Goal: Transaction & Acquisition: Obtain resource

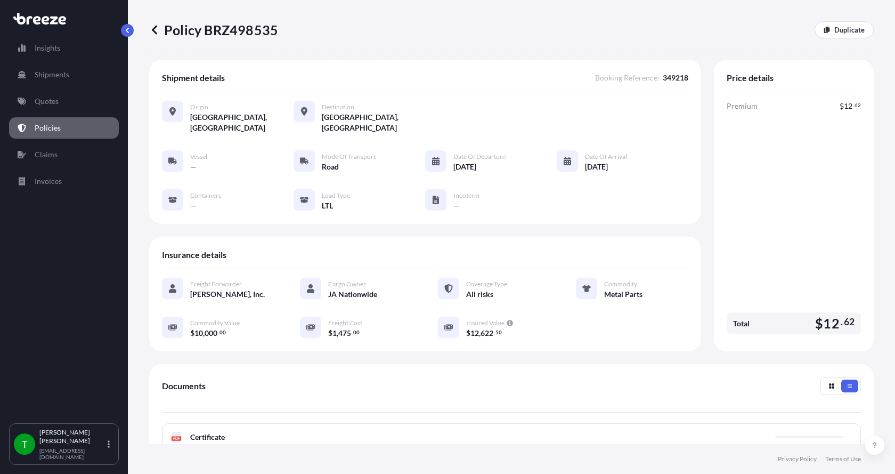
scroll to position [157, 0]
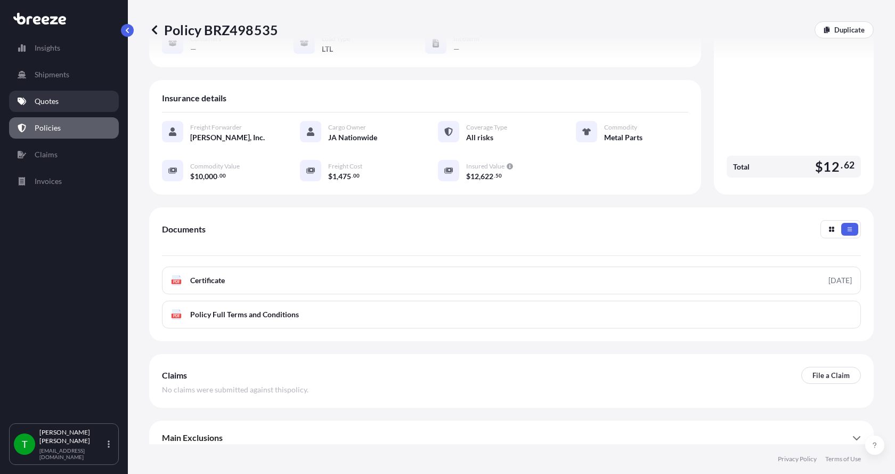
click at [56, 99] on p "Quotes" at bounding box center [47, 101] width 24 height 11
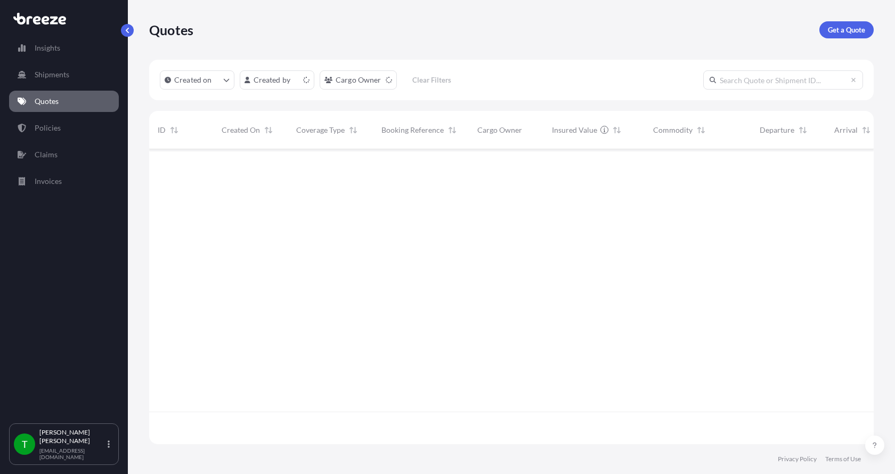
scroll to position [292, 716]
click at [844, 26] on p "Get a Quote" at bounding box center [846, 30] width 37 height 11
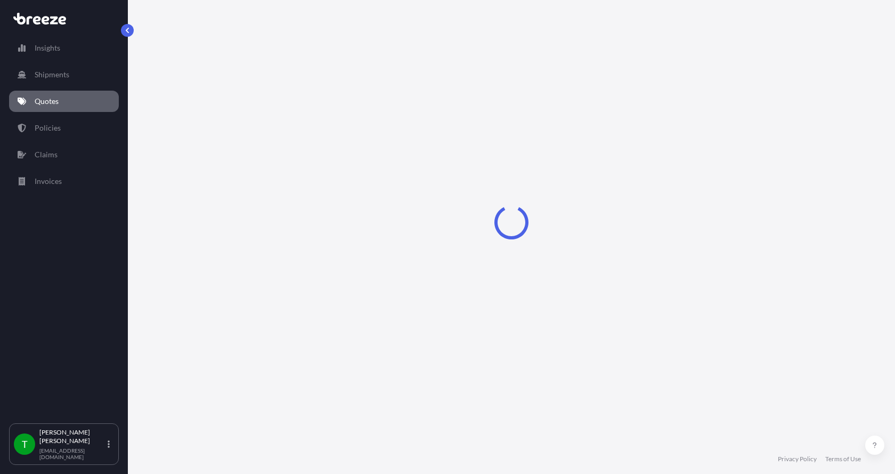
select select "Sea"
select select "1"
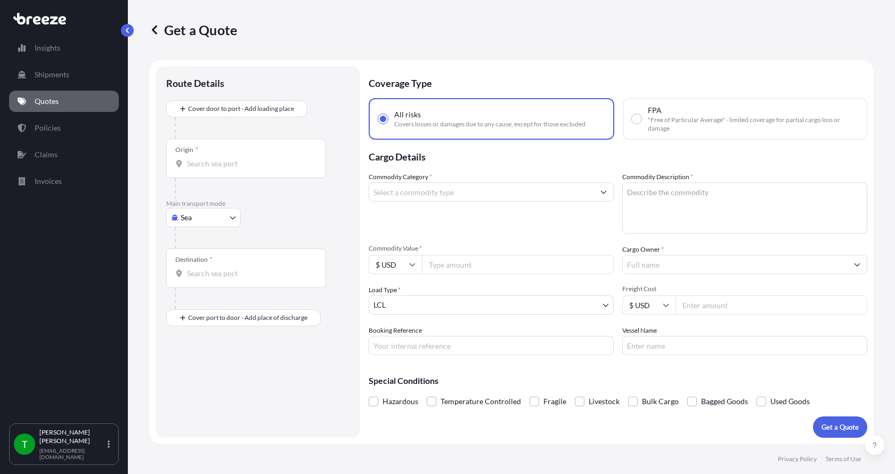
click at [199, 219] on body "Insights Shipments Quotes Policies Claims Invoices T [PERSON_NAME] [EMAIL_ADDRE…" at bounding box center [447, 237] width 895 height 474
click at [196, 280] on span "Road" at bounding box center [194, 283] width 17 height 11
select select "Road"
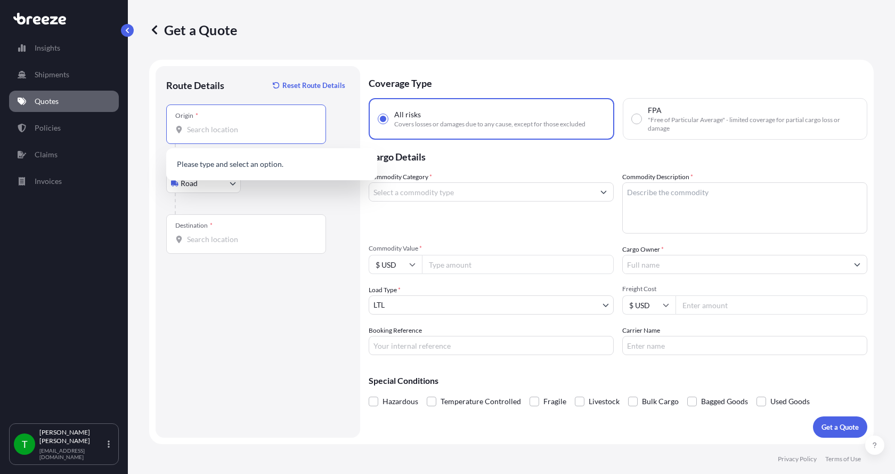
click at [228, 133] on input "Origin *" at bounding box center [250, 129] width 126 height 11
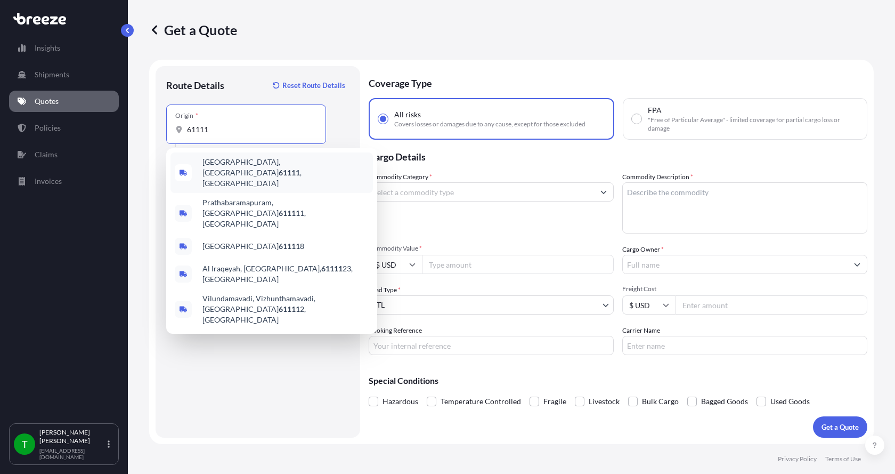
click at [217, 161] on span "[GEOGRAPHIC_DATA] , [GEOGRAPHIC_DATA]" at bounding box center [285, 173] width 166 height 32
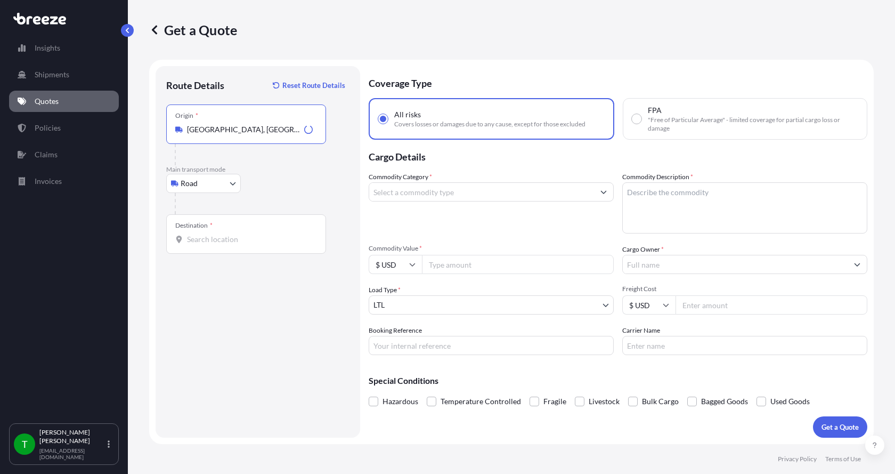
type input "[GEOGRAPHIC_DATA], [GEOGRAPHIC_DATA]"
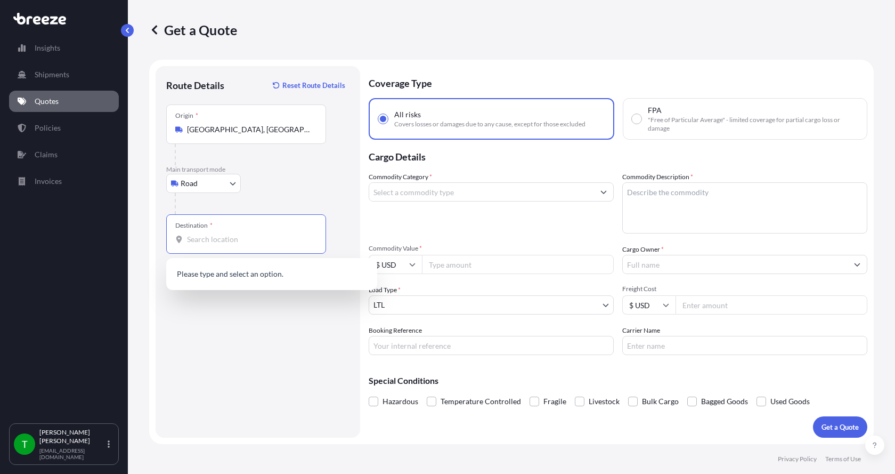
click at [191, 239] on input "Destination *" at bounding box center [250, 239] width 126 height 11
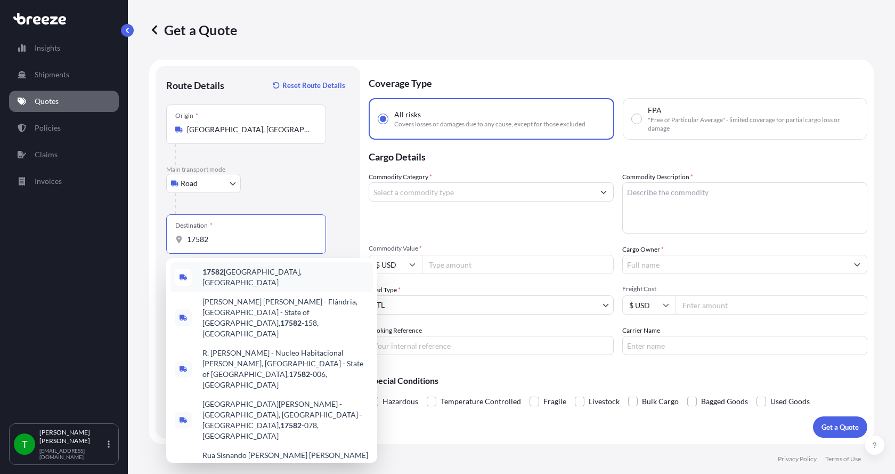
drag, startPoint x: 211, startPoint y: 242, endPoint x: 137, endPoint y: 242, distance: 74.6
click at [137, 242] on div "Get a Quote Route Details Reset Route Details Place of loading Road Road Rail O…" at bounding box center [511, 222] width 767 height 444
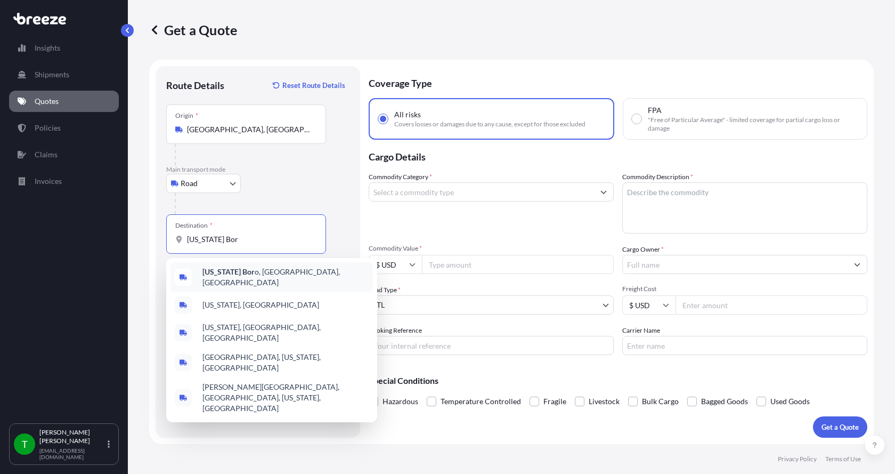
click at [214, 276] on b "[US_STATE] Bor" at bounding box center [228, 271] width 52 height 9
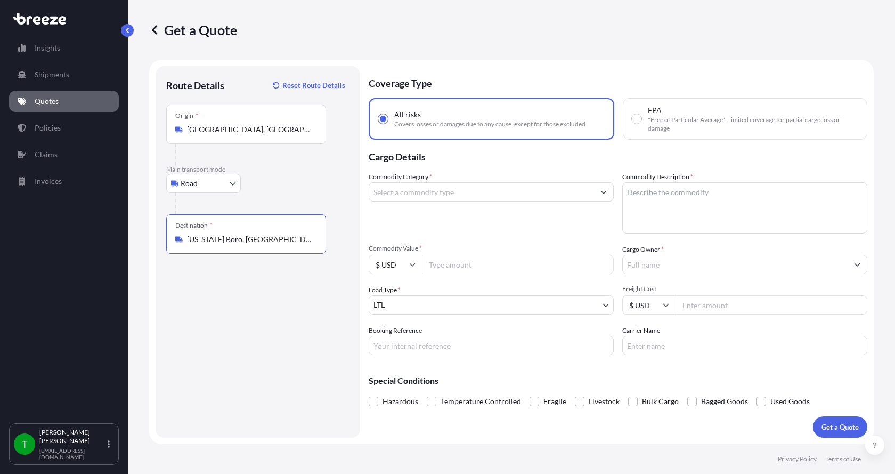
type input "[US_STATE] Boro, [GEOGRAPHIC_DATA], [GEOGRAPHIC_DATA]"
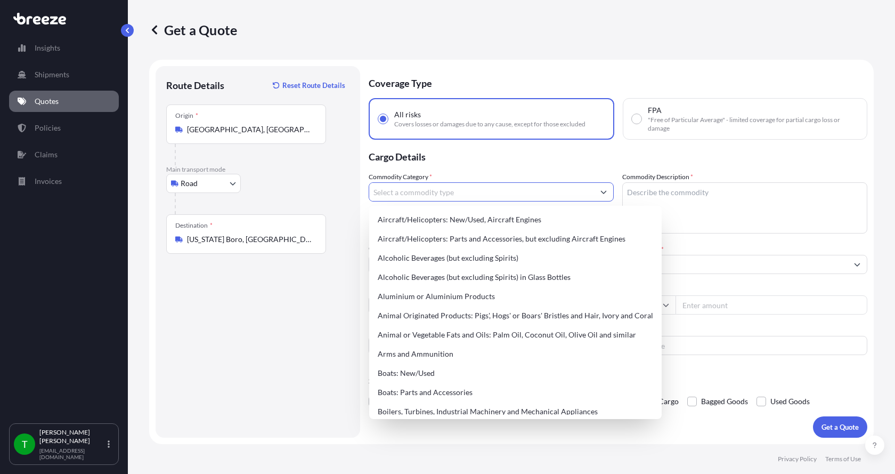
click at [400, 195] on input "Commodity Category *" at bounding box center [481, 191] width 225 height 19
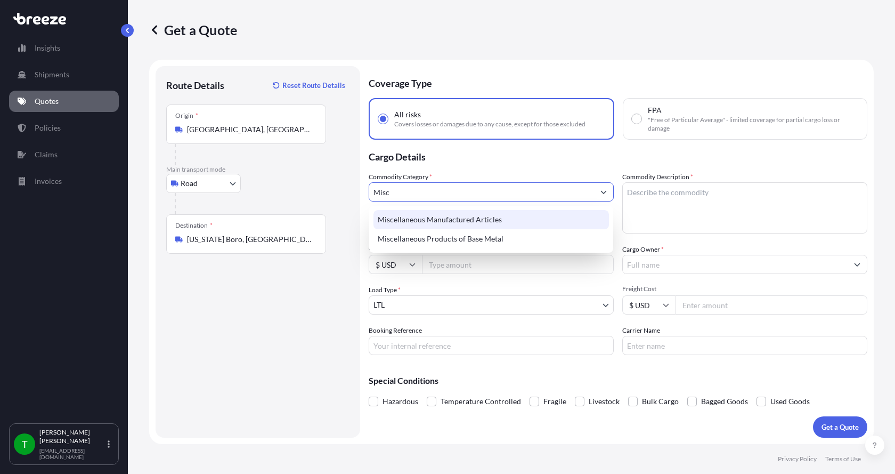
click at [406, 217] on div "Miscellaneous Manufactured Articles" at bounding box center [490, 219] width 235 height 19
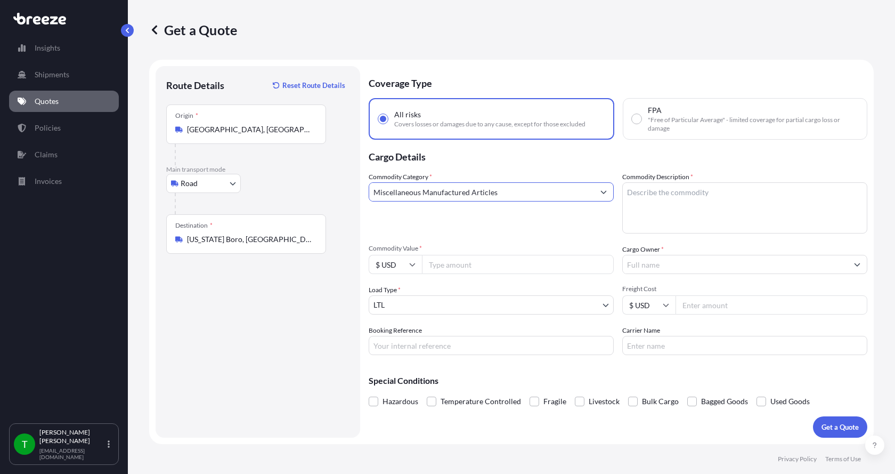
type input "Miscellaneous Manufactured Articles"
click at [634, 191] on textarea "Commodity Description *" at bounding box center [744, 207] width 245 height 51
type textarea "8"
type textarea "Diffuser, Coarse, Bubble"
click at [453, 263] on input "Commodity Value *" at bounding box center [518, 264] width 192 height 19
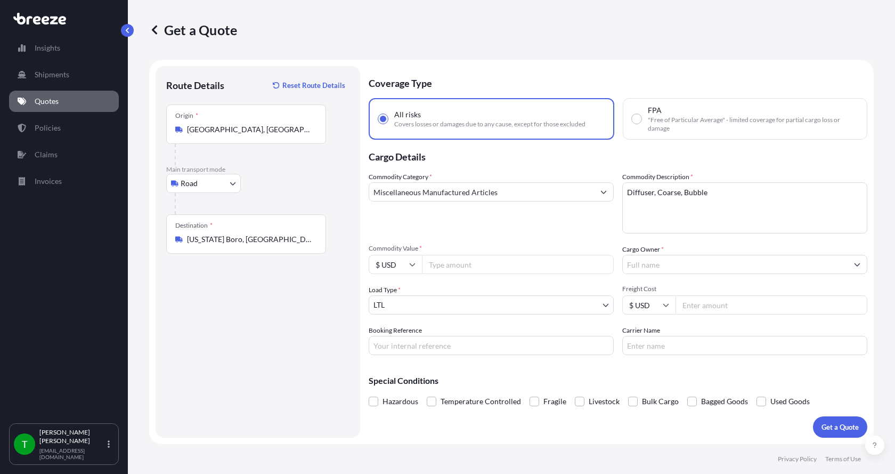
click at [434, 266] on input "Commodity Value *" at bounding box center [518, 264] width 192 height 19
type input "1500.00"
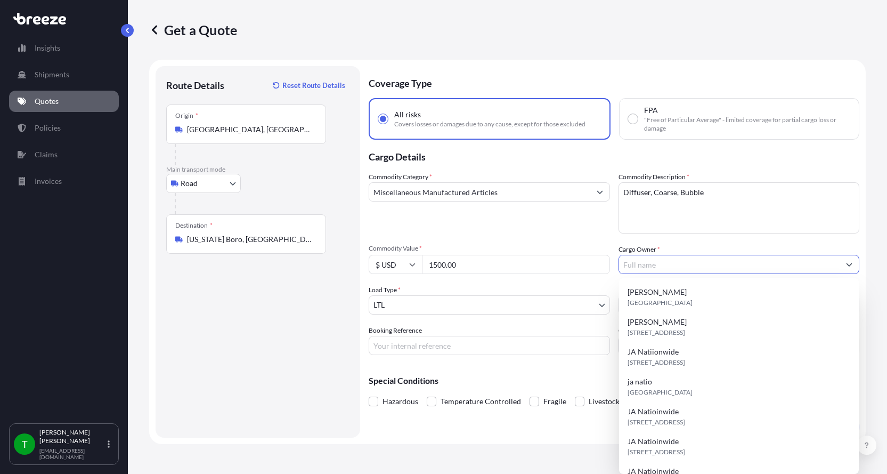
click at [638, 262] on input "Cargo Owner *" at bounding box center [729, 264] width 221 height 19
type input "JA Nationwide"
click at [385, 347] on input "Booking Reference" at bounding box center [489, 345] width 241 height 19
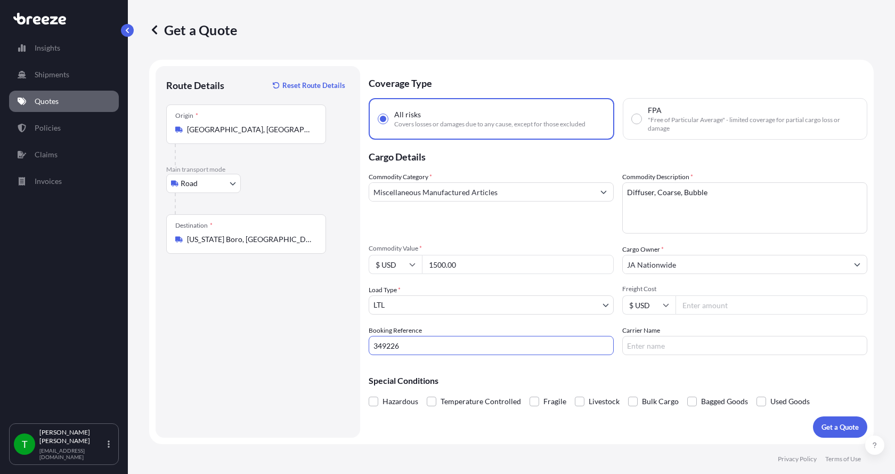
type input "349226"
click at [737, 305] on input "Freight Cost" at bounding box center [771, 304] width 192 height 19
type input "275.00"
click at [680, 343] on input "Carrier Name" at bounding box center [744, 345] width 245 height 19
type input "[PERSON_NAME] XPO"
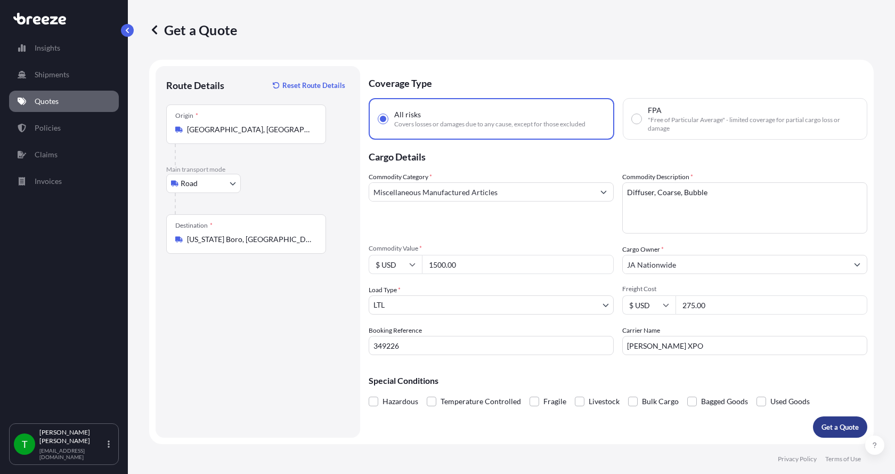
click at [829, 419] on button "Get a Quote" at bounding box center [840, 426] width 54 height 21
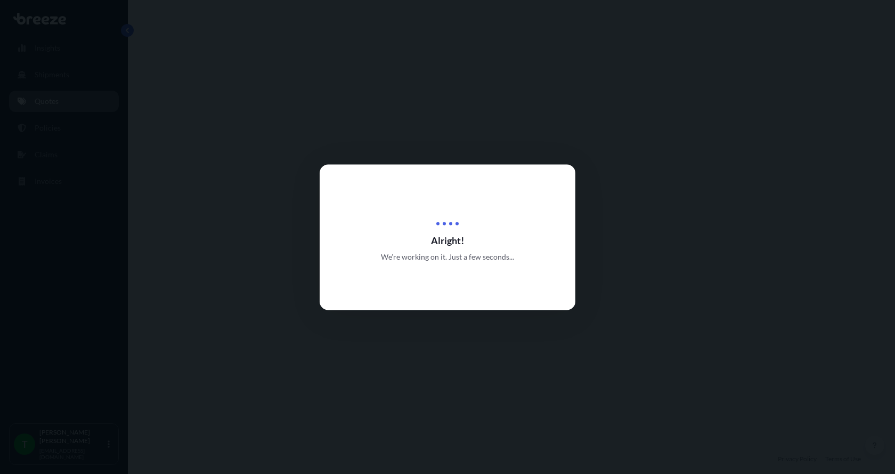
select select "Road"
select select "1"
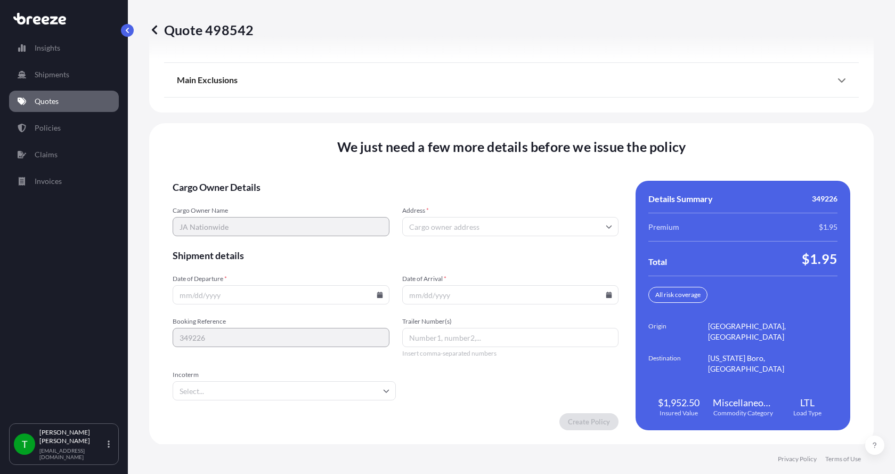
scroll to position [1401, 0]
click at [501, 228] on input "Address *" at bounding box center [510, 225] width 217 height 19
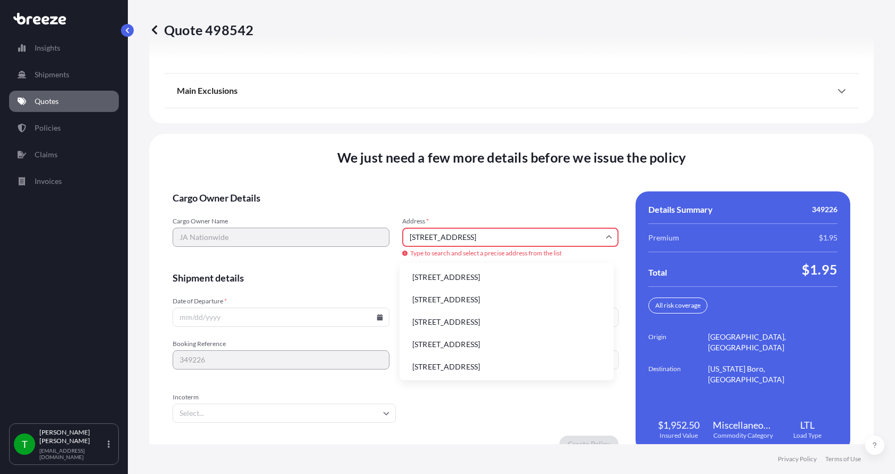
click at [435, 273] on li "[STREET_ADDRESS]" at bounding box center [507, 277] width 206 height 20
type input "[STREET_ADDRESS]"
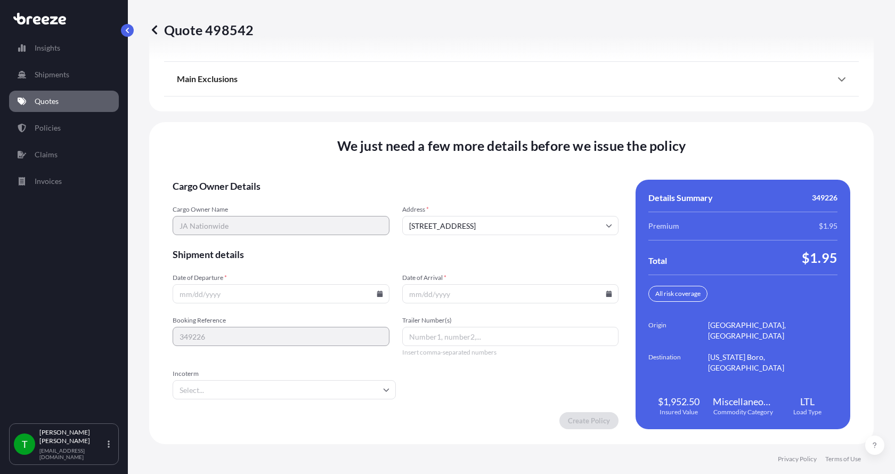
click at [377, 295] on icon at bounding box center [380, 293] width 6 height 6
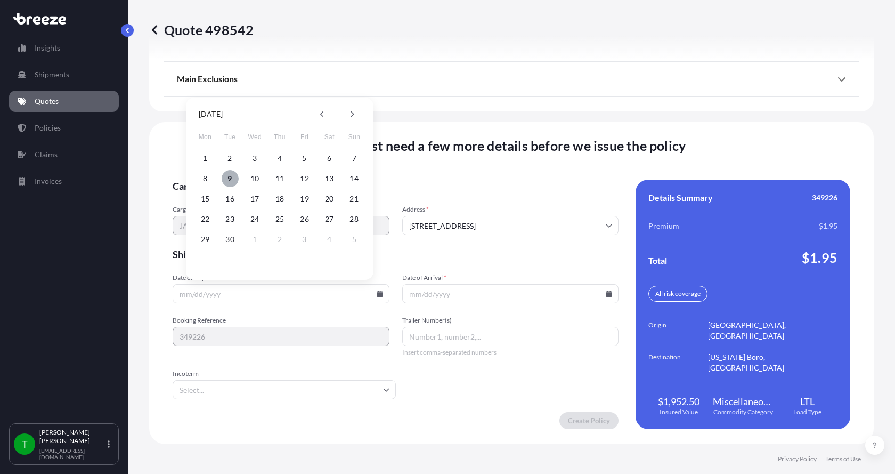
click at [232, 179] on button "9" at bounding box center [230, 178] width 17 height 17
type input "[DATE]"
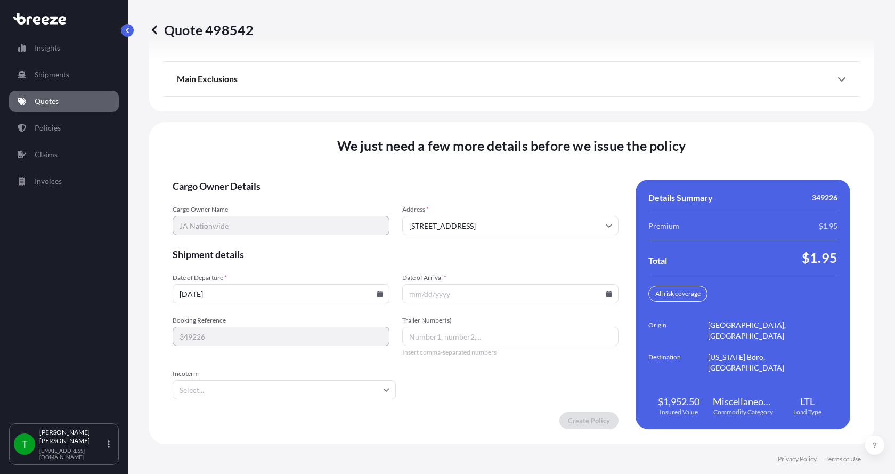
click at [232, 179] on div "We just need a few more details before we issue the policy Cargo Owner Details …" at bounding box center [511, 283] width 724 height 322
click at [606, 293] on icon at bounding box center [609, 293] width 6 height 6
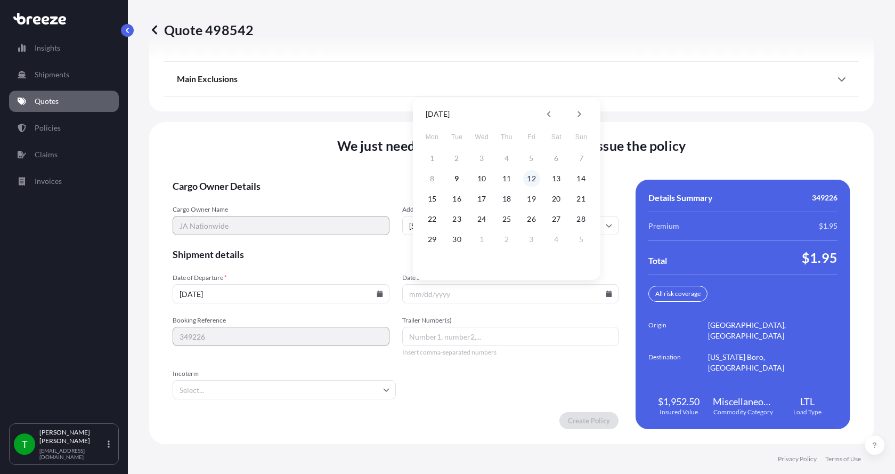
click at [533, 182] on button "12" at bounding box center [531, 178] width 17 height 17
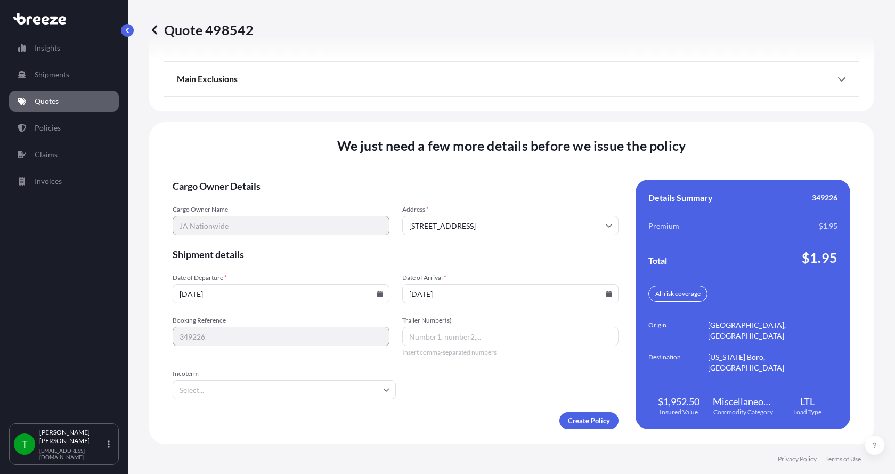
type input "[DATE]"
click at [532, 218] on button "12" at bounding box center [525, 223] width 13 height 10
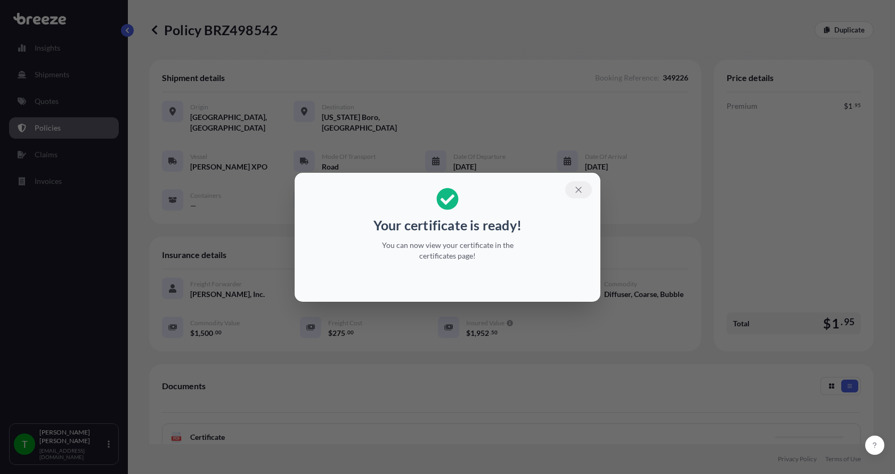
click at [583, 187] on icon "button" at bounding box center [579, 190] width 10 height 10
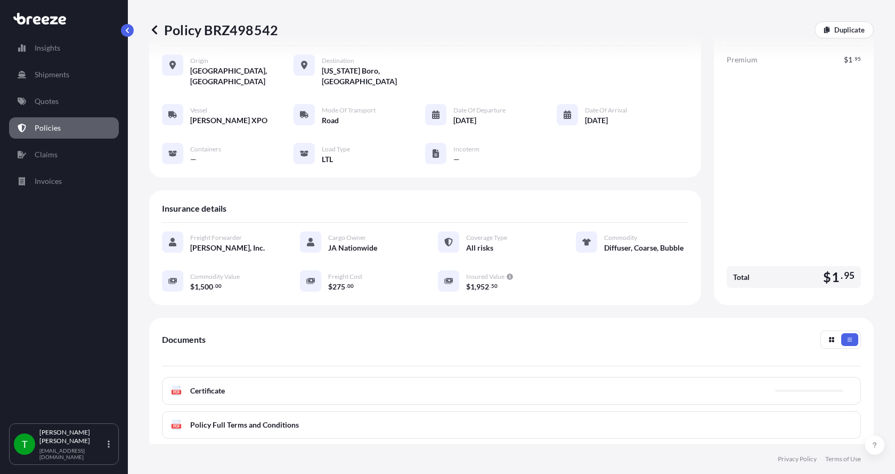
scroll to position [160, 0]
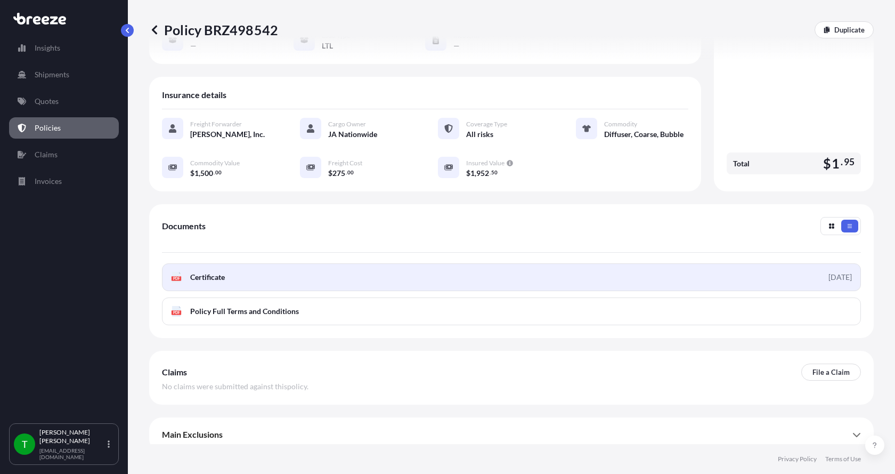
click at [178, 278] on text "PDF" at bounding box center [176, 278] width 7 height 4
